Goal: Task Accomplishment & Management: Complete application form

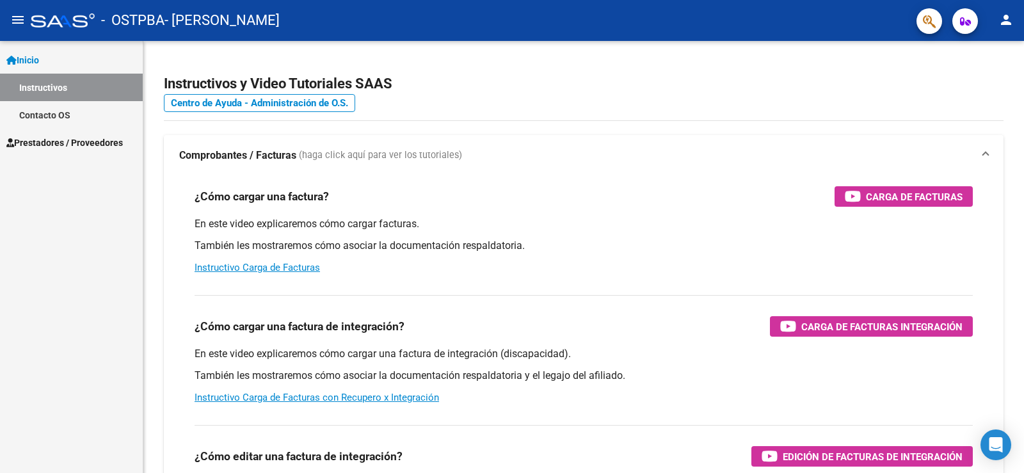
click at [75, 139] on span "Prestadores / Proveedores" at bounding box center [64, 143] width 116 height 14
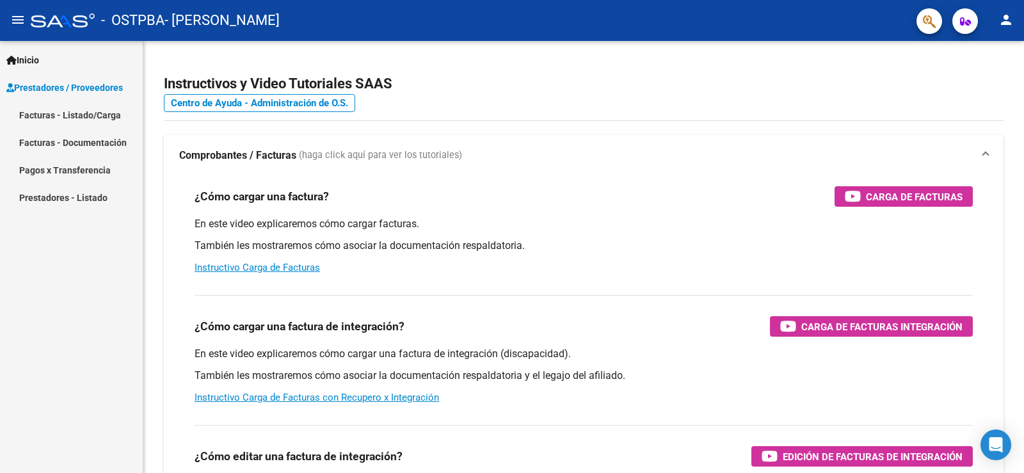
click at [77, 110] on link "Facturas - Listado/Carga" at bounding box center [71, 115] width 143 height 28
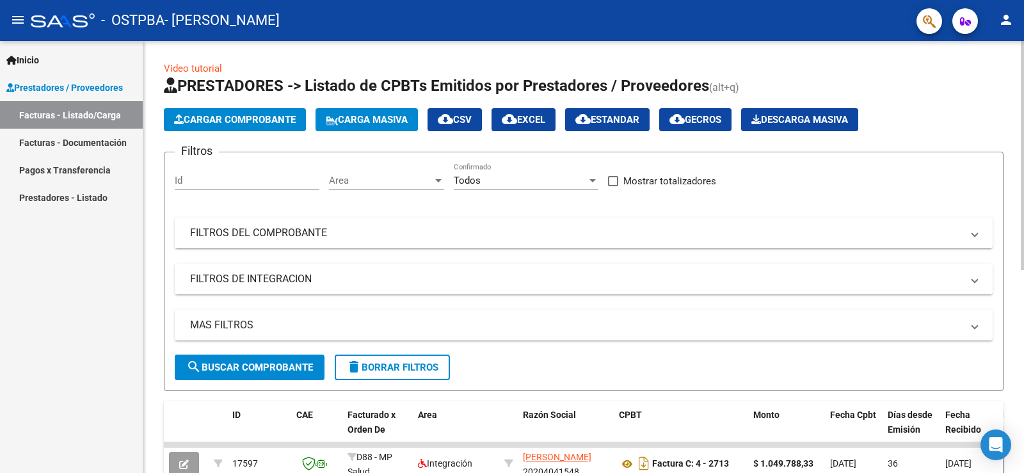
click at [254, 116] on span "Cargar Comprobante" at bounding box center [235, 120] width 122 height 12
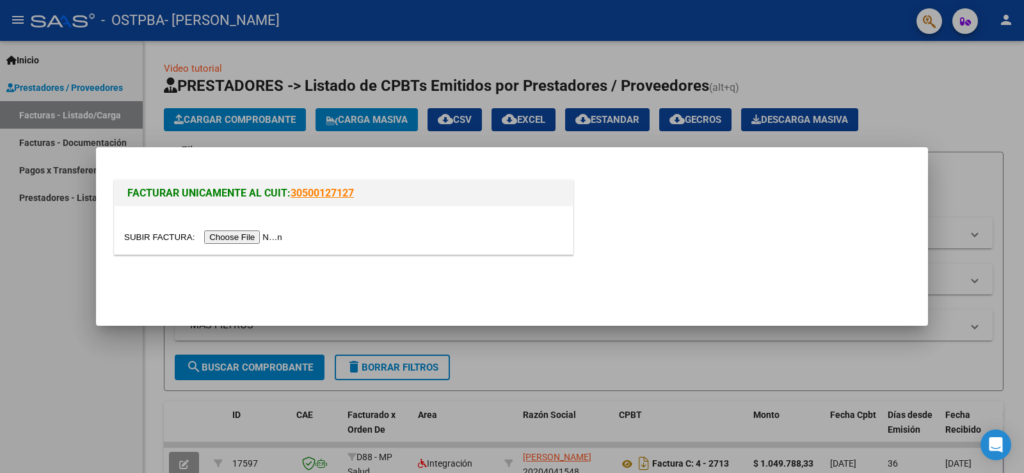
click at [241, 238] on input "file" at bounding box center [205, 236] width 162 height 13
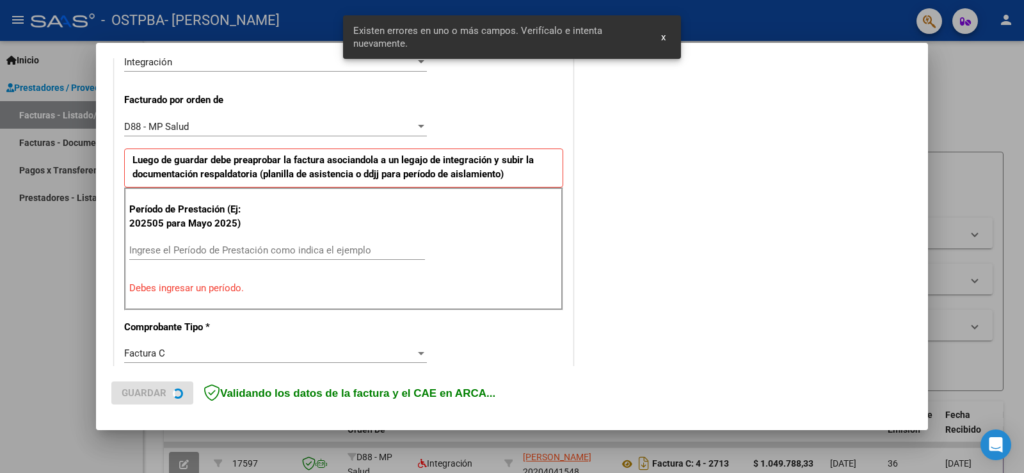
scroll to position [333, 0]
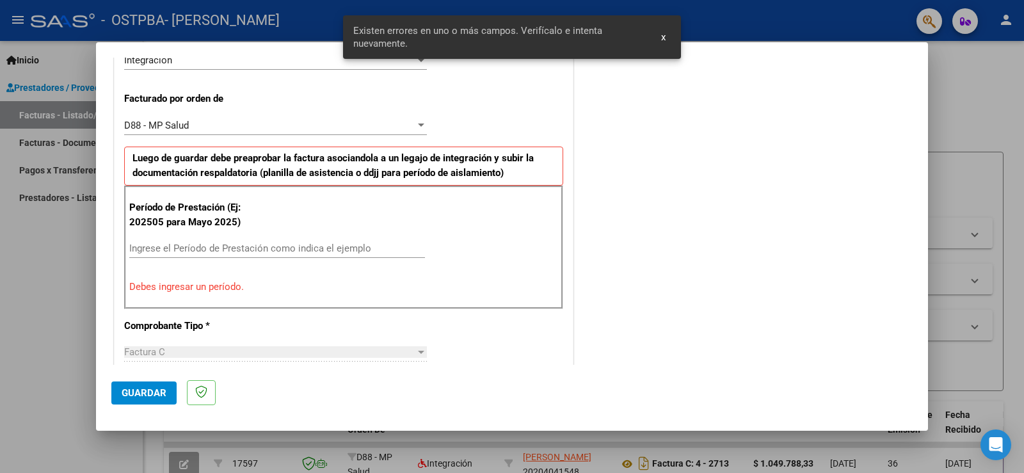
click at [210, 248] on input "Ingrese el Período de Prestación como indica el ejemplo" at bounding box center [277, 248] width 296 height 12
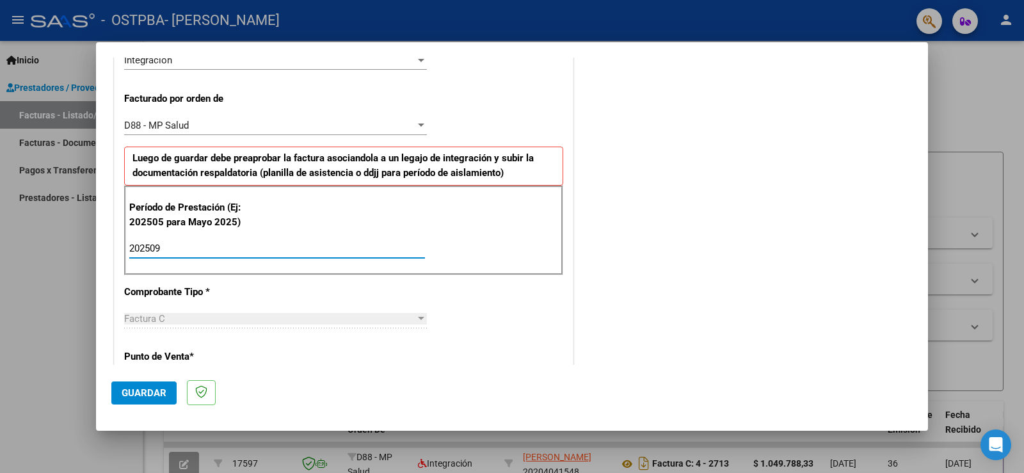
type input "202509"
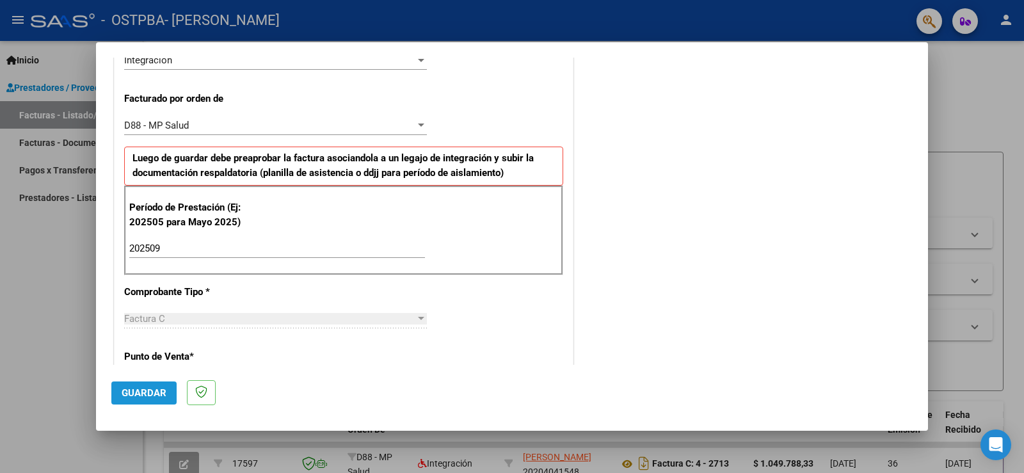
click at [162, 390] on span "Guardar" at bounding box center [144, 393] width 45 height 12
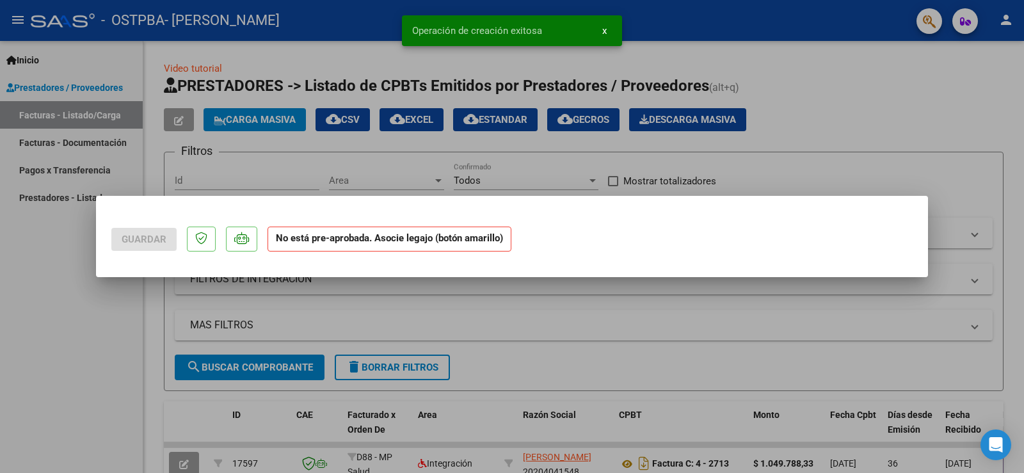
scroll to position [0, 0]
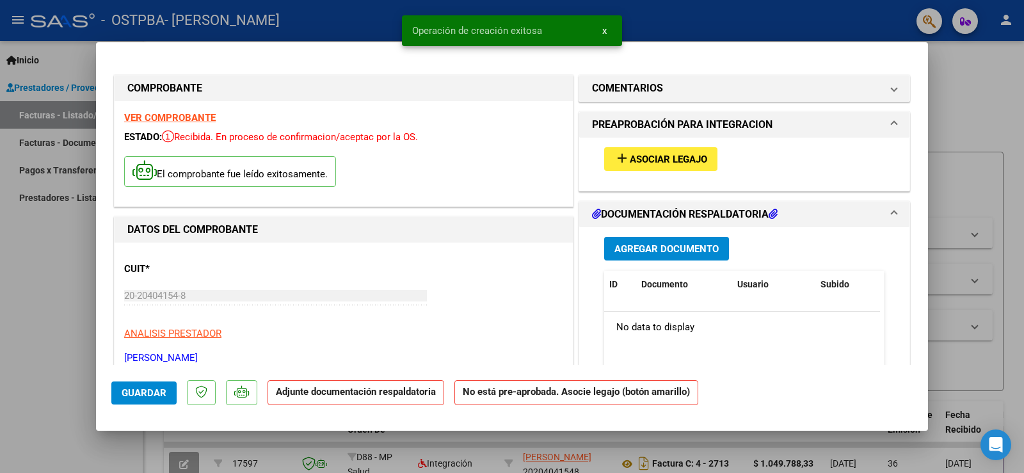
click at [677, 153] on span "add Asociar Legajo" at bounding box center [660, 159] width 93 height 12
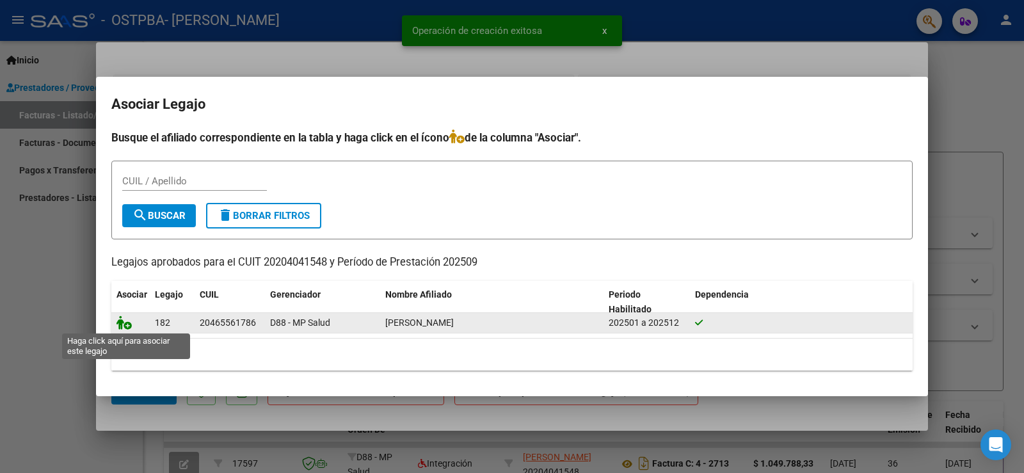
click at [123, 322] on icon at bounding box center [123, 322] width 15 height 14
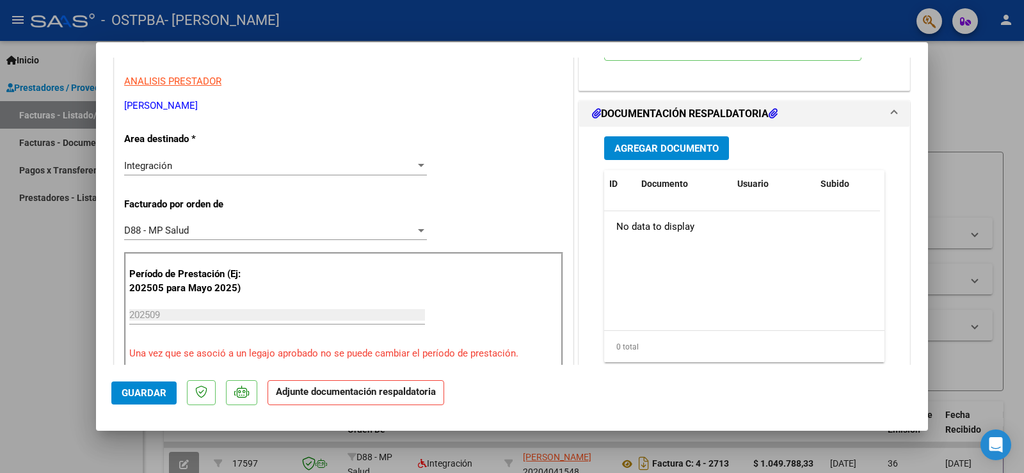
scroll to position [256, 0]
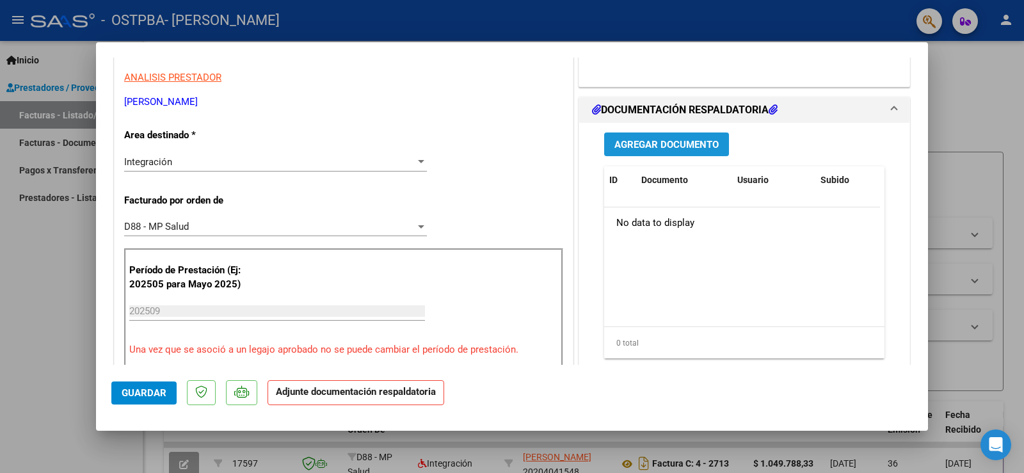
click at [681, 143] on span "Agregar Documento" at bounding box center [666, 145] width 104 height 12
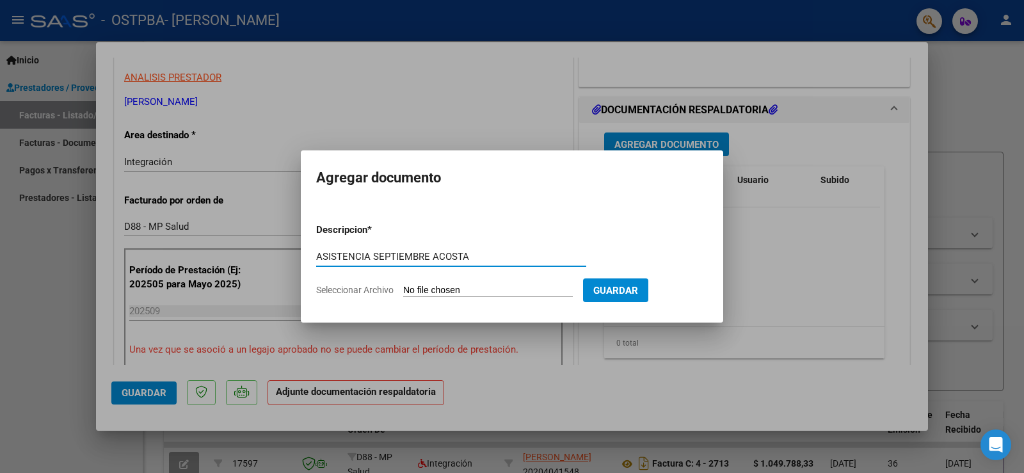
type input "ASISTENCIA SEPTIEMBRE ACOSTA"
click at [429, 289] on input "Seleccionar Archivo" at bounding box center [488, 291] width 170 height 12
type input "C:\fakepath\[PERSON_NAME] alejo asistencia septiembre.pdf"
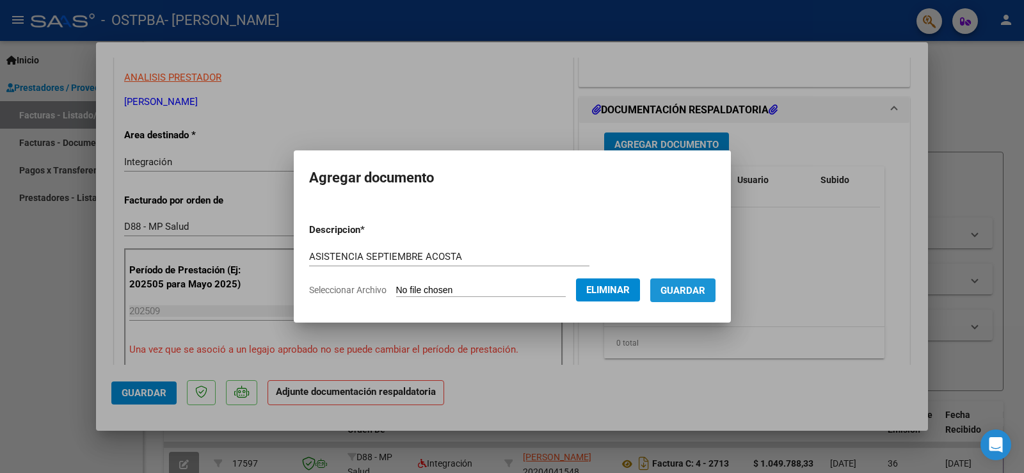
click at [678, 296] on span "Guardar" at bounding box center [682, 291] width 45 height 12
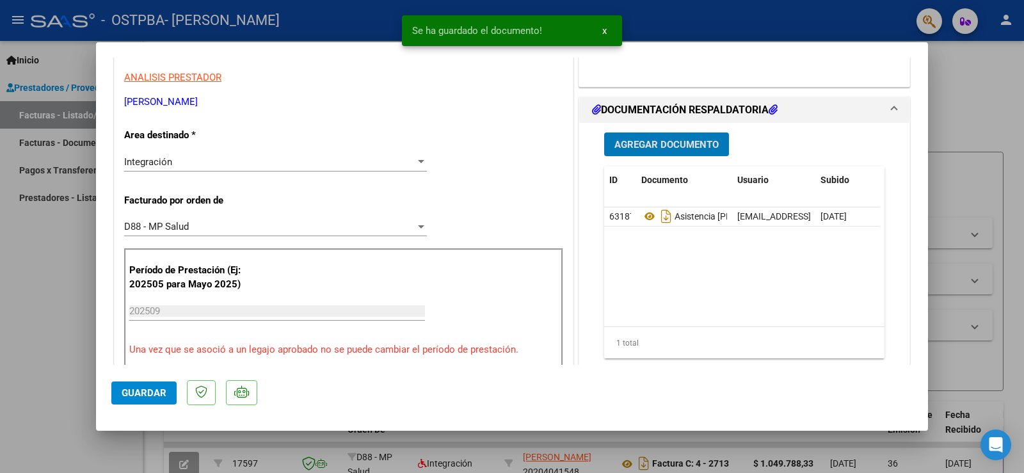
click at [142, 394] on span "Guardar" at bounding box center [144, 393] width 45 height 12
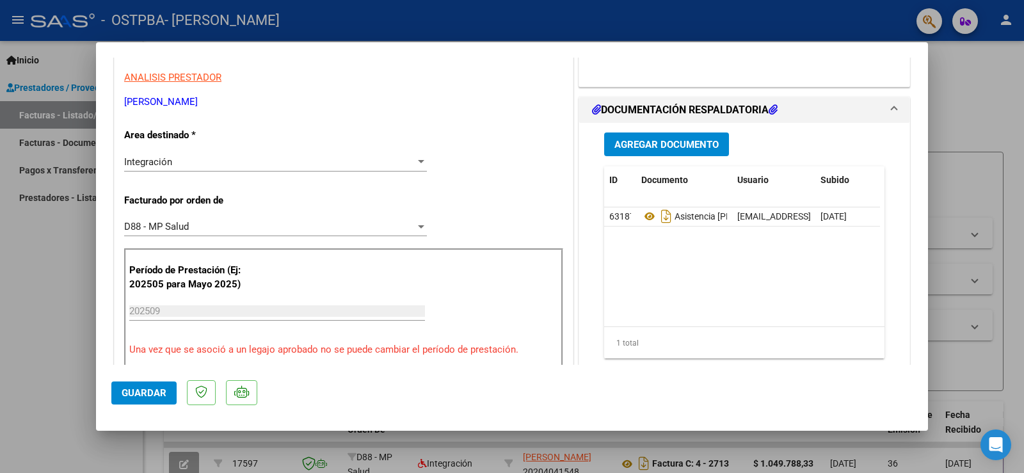
click at [145, 386] on button "Guardar" at bounding box center [143, 392] width 65 height 23
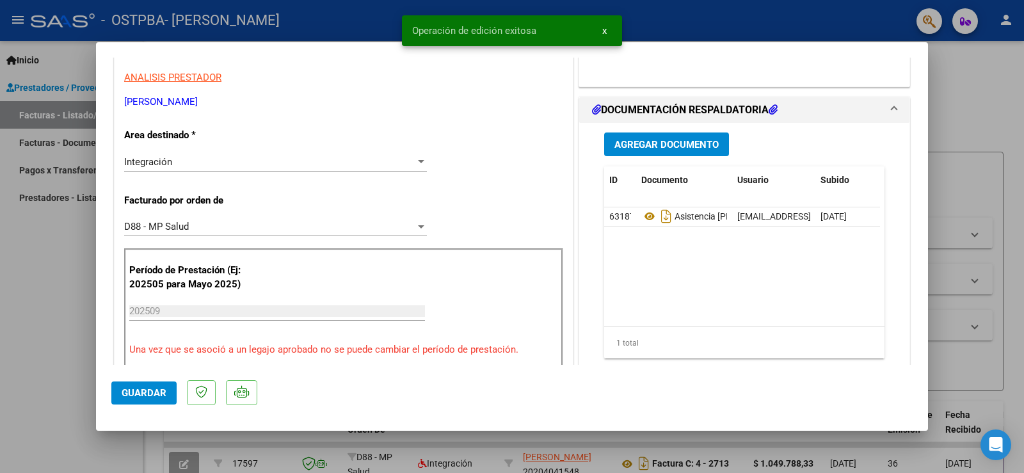
drag, startPoint x: 967, startPoint y: 104, endPoint x: 957, endPoint y: 111, distance: 12.4
click at [967, 105] on div at bounding box center [512, 236] width 1024 height 473
type input "$ 0,00"
